Goal: Transaction & Acquisition: Purchase product/service

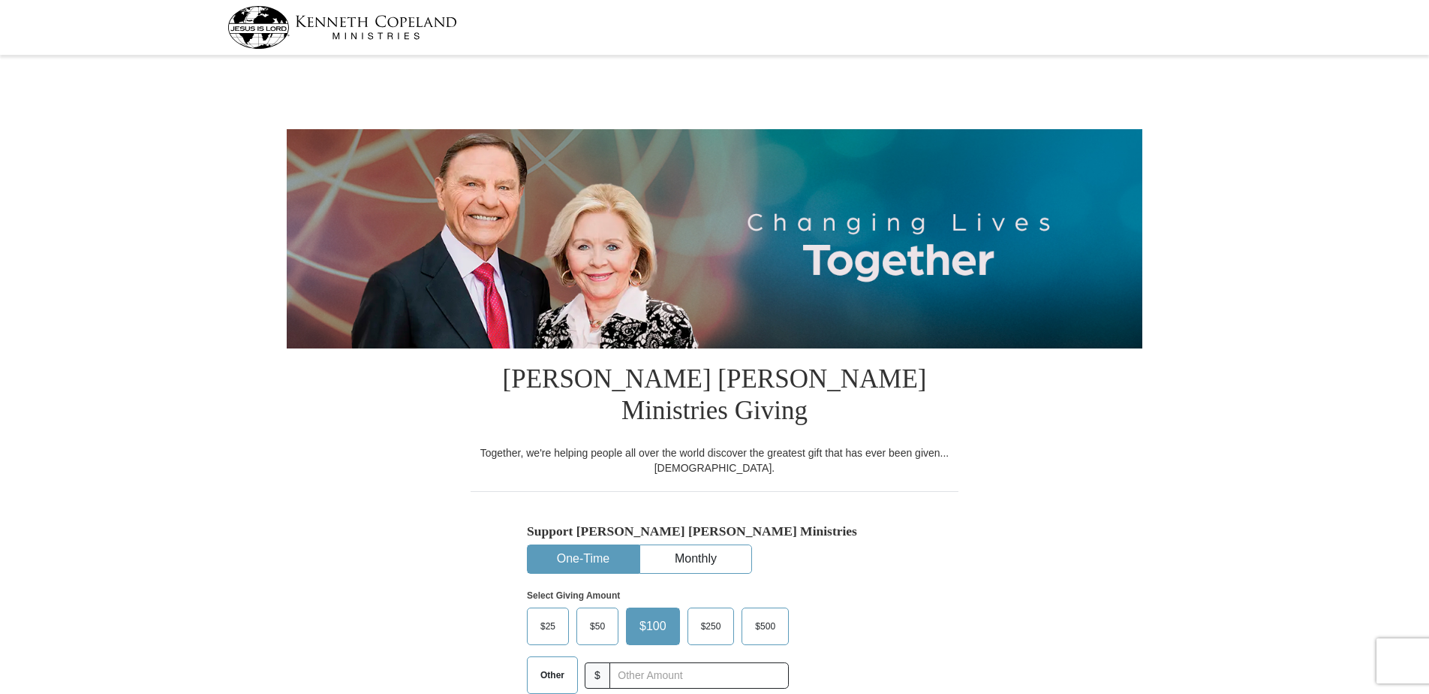
select select "PA"
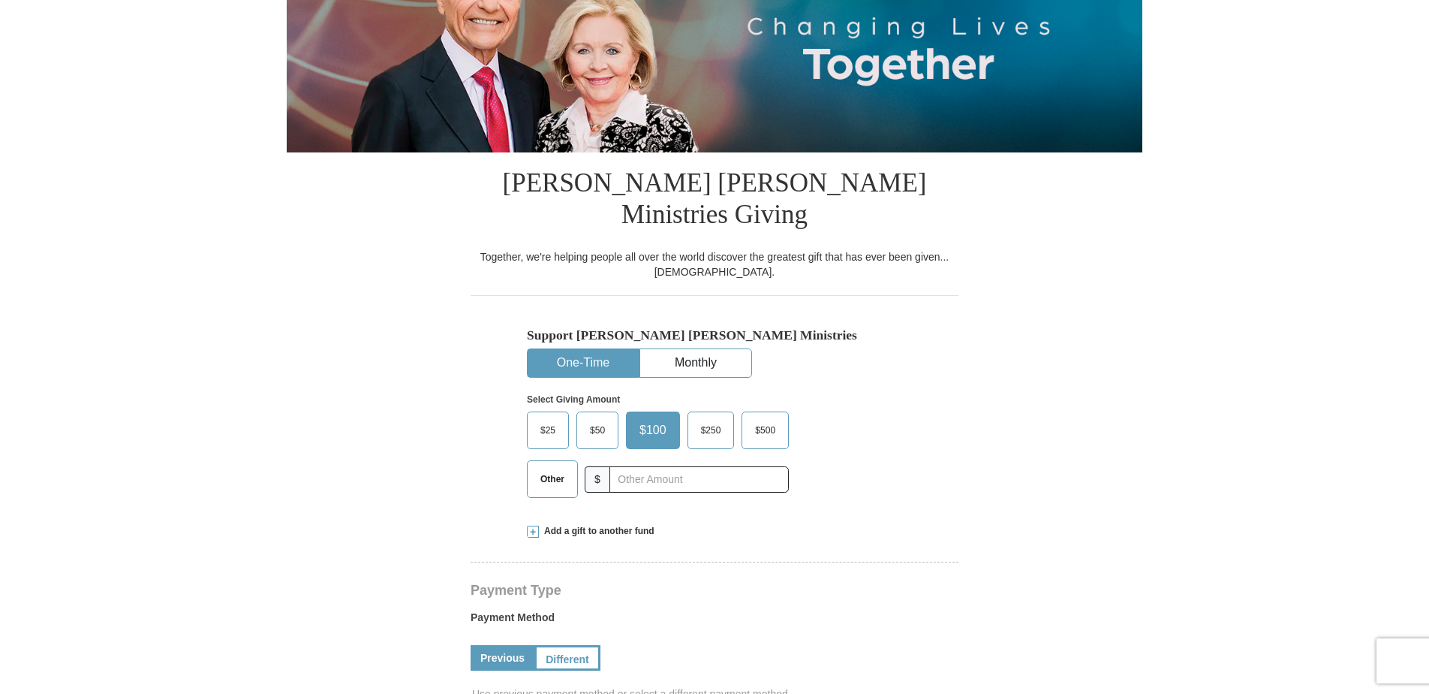
scroll to position [225, 0]
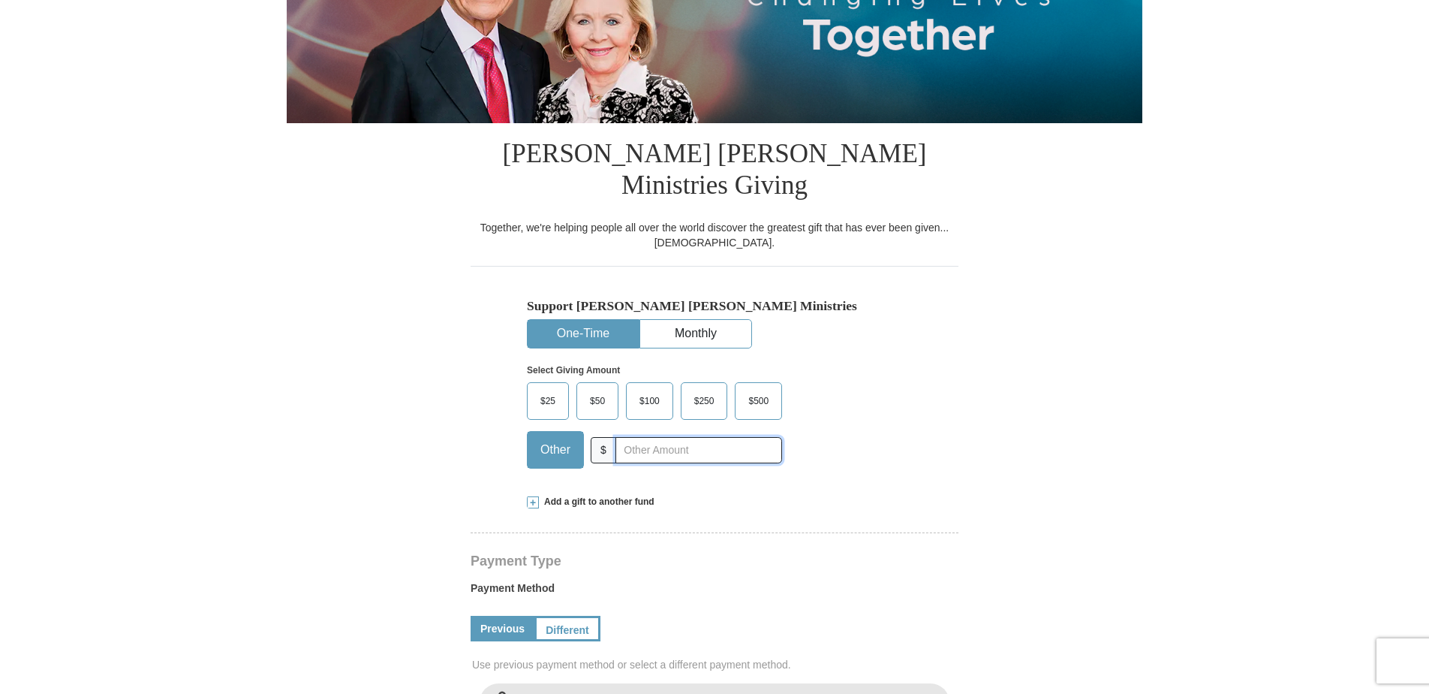
click at [722, 437] on input "text" at bounding box center [699, 450] width 167 height 26
type input "103.05"
click at [354, 429] on form "Kenneth Copeland Ministries Giving Together, we're helping people all over the …" at bounding box center [715, 664] width 856 height 1658
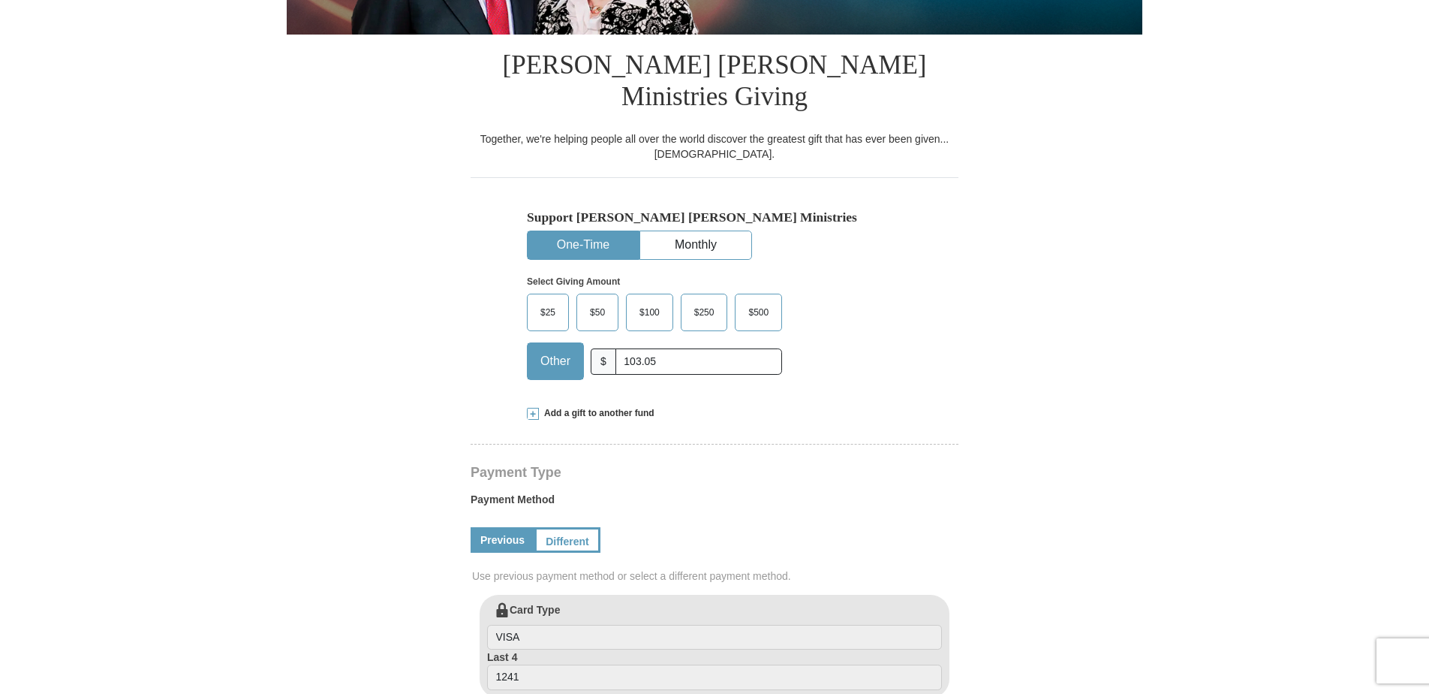
scroll to position [300, 0]
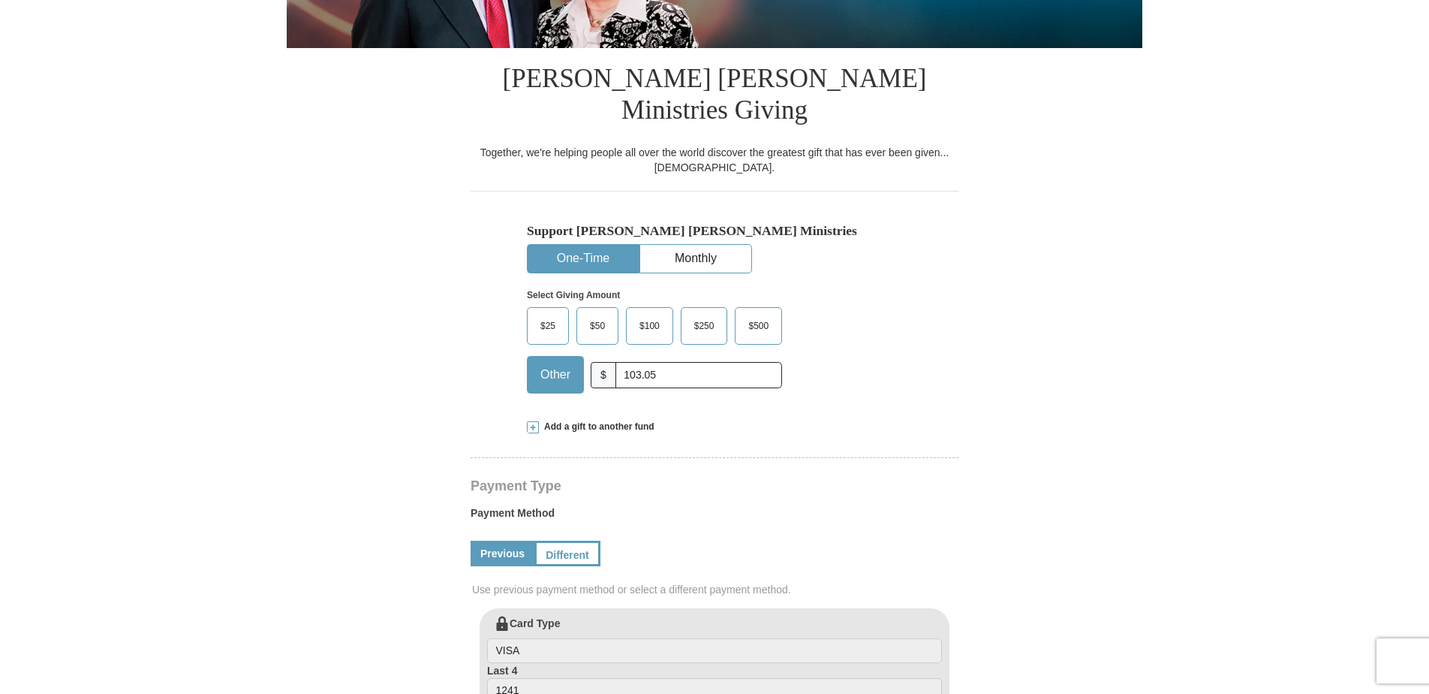
click at [600, 420] on span "Add a gift to another fund" at bounding box center [597, 426] width 116 height 13
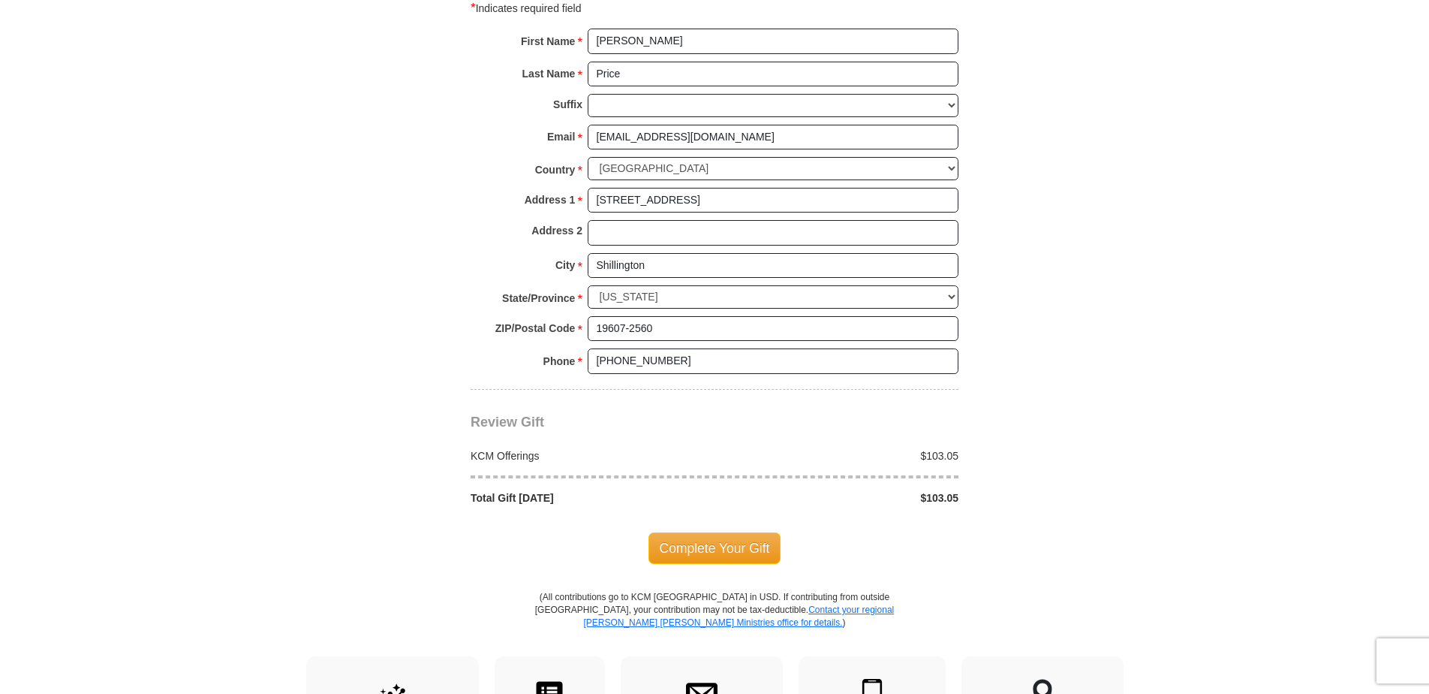
scroll to position [1351, 0]
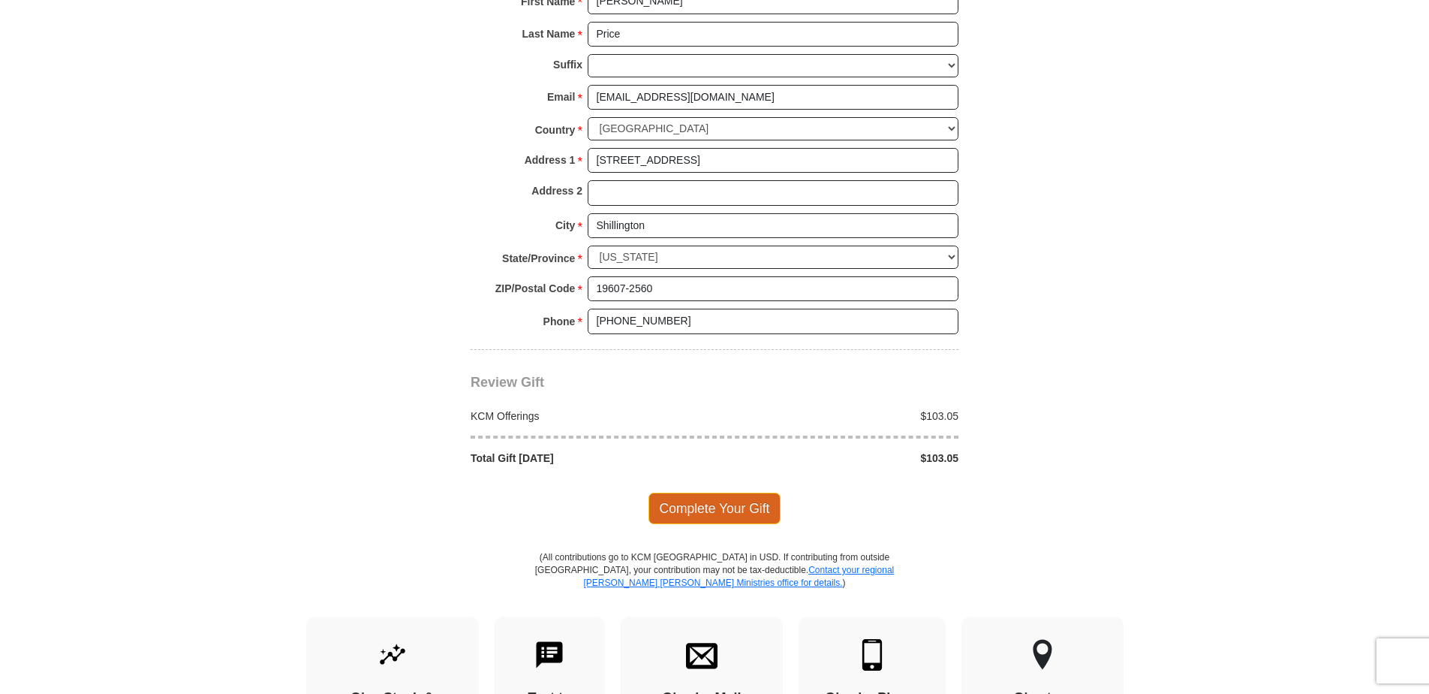
click at [737, 492] on span "Complete Your Gift" at bounding box center [715, 508] width 133 height 32
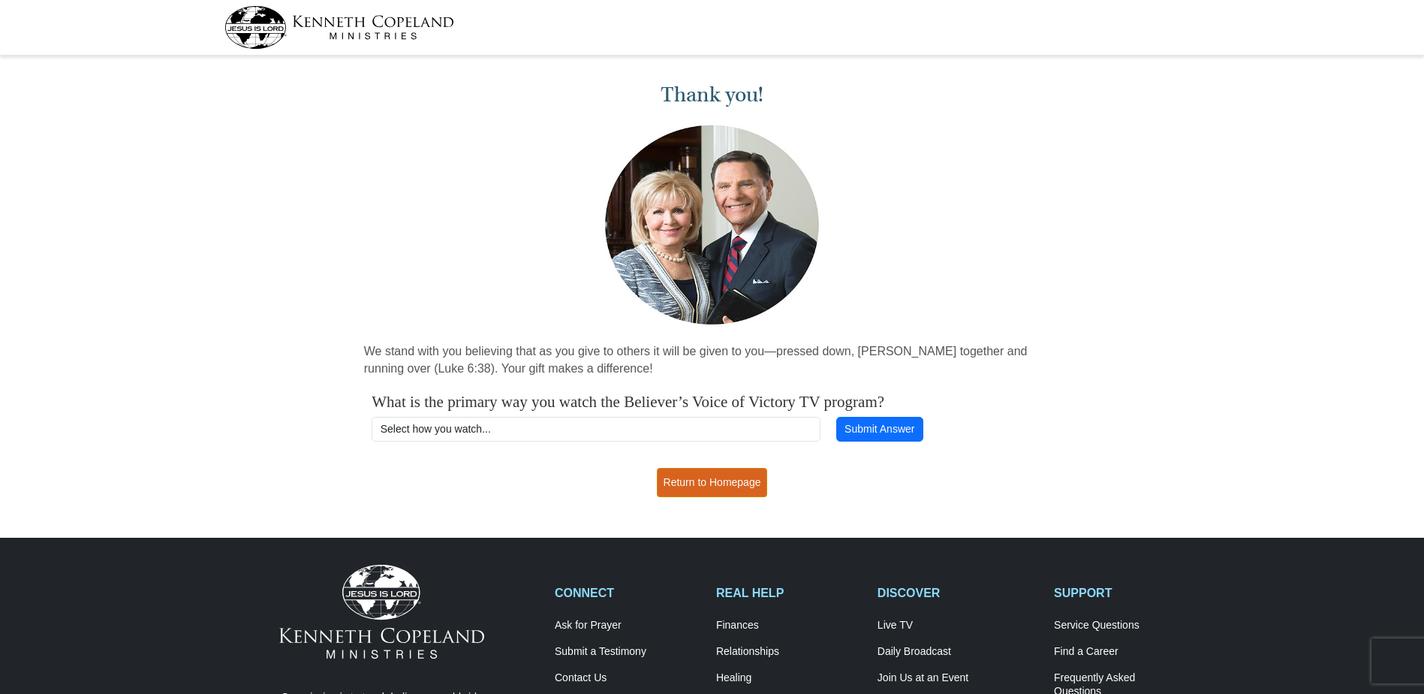
click at [722, 475] on link "Return to Homepage" at bounding box center [712, 482] width 111 height 29
